Goal: Task Accomplishment & Management: Manage account settings

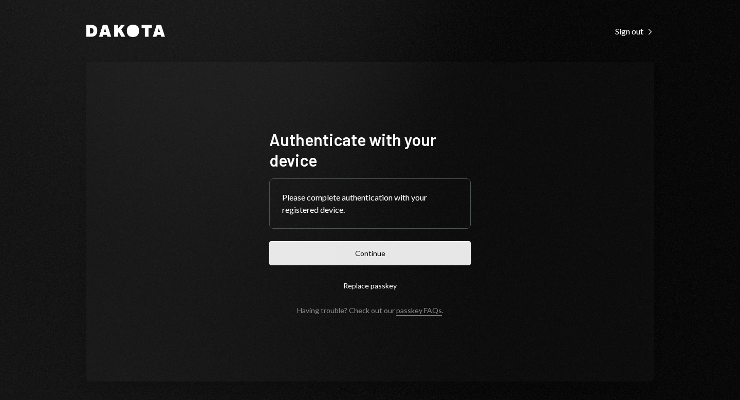
click at [360, 259] on button "Continue" at bounding box center [369, 253] width 201 height 24
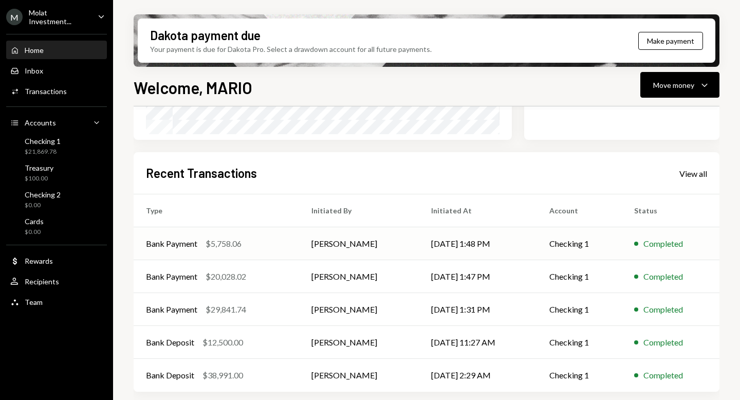
scroll to position [219, 0]
click at [44, 16] on div "Molat Investment..." at bounding box center [59, 16] width 61 height 17
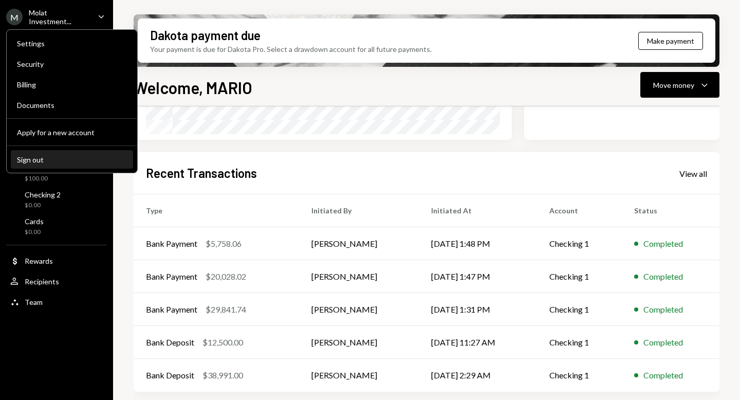
click at [44, 163] on div "Sign out" at bounding box center [72, 159] width 110 height 9
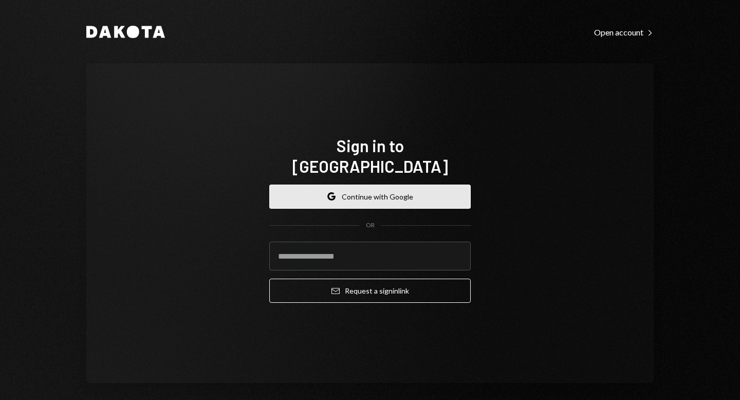
click at [352, 190] on button "Google Continue with Google" at bounding box center [369, 196] width 201 height 24
